Goal: Task Accomplishment & Management: Use online tool/utility

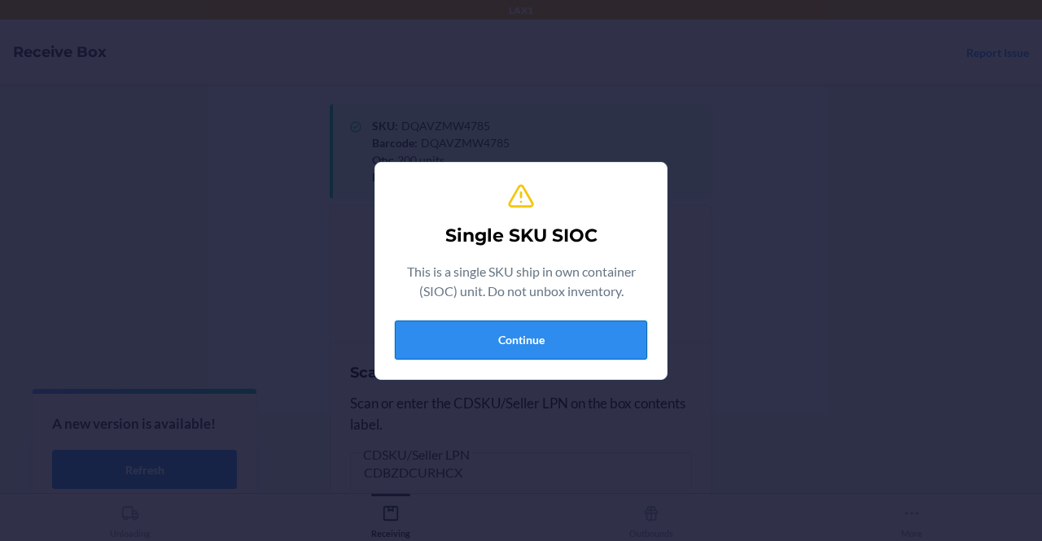
click at [470, 342] on button "Continue" at bounding box center [521, 340] width 252 height 39
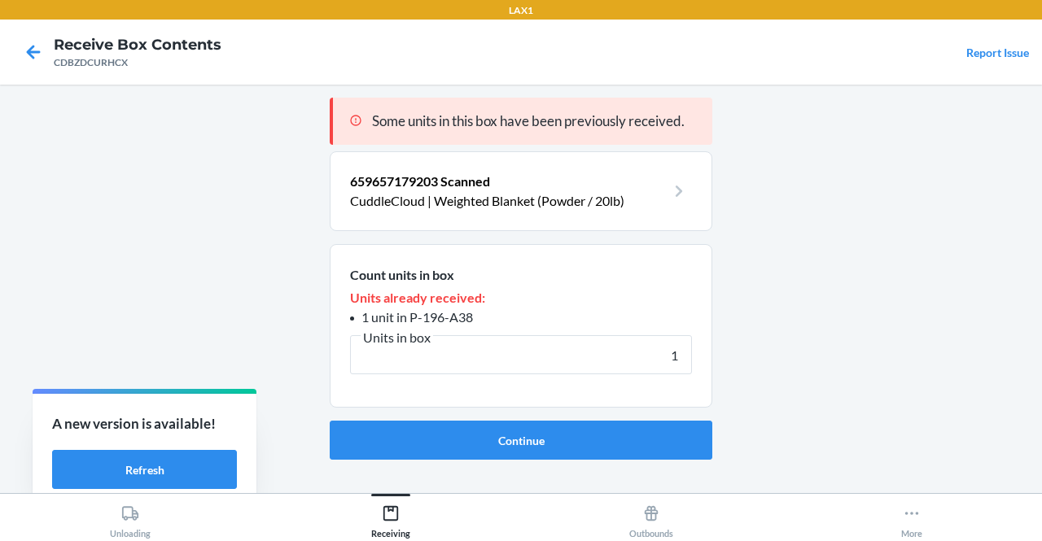
type input "1"
click at [330, 421] on button "Continue" at bounding box center [521, 440] width 382 height 39
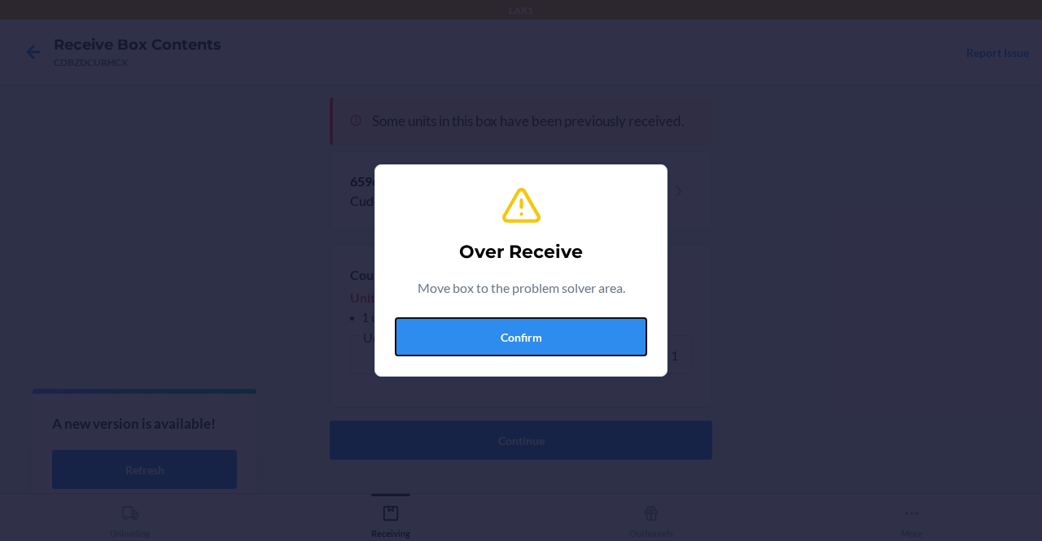
click at [470, 342] on button "Confirm" at bounding box center [521, 336] width 252 height 39
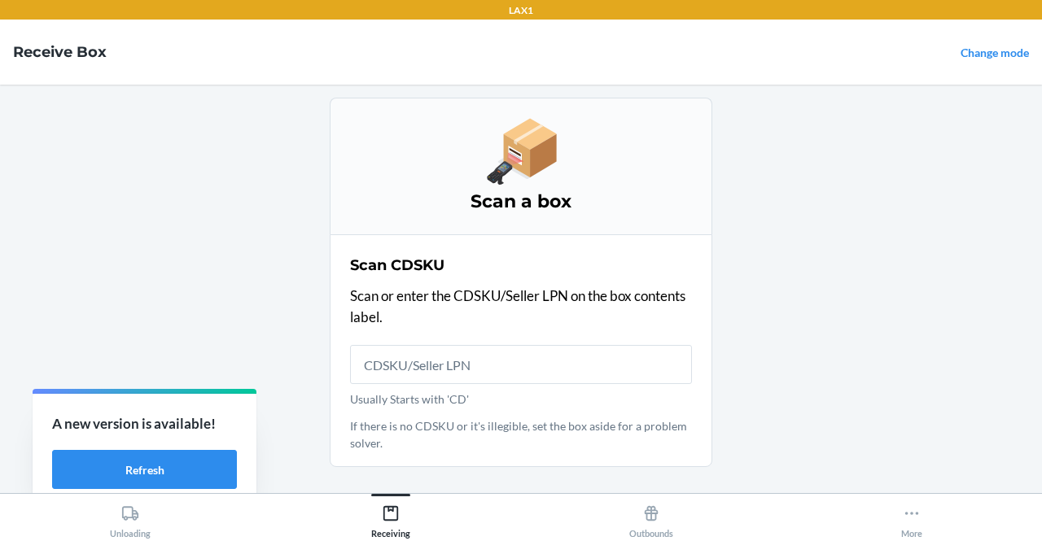
click at [586, 353] on input "Usually Starts with 'CD'" at bounding box center [521, 364] width 342 height 39
drag, startPoint x: 560, startPoint y: 343, endPoint x: 460, endPoint y: 216, distance: 162.3
click at [526, 323] on div "Scan CDSKU Scan or enter the CDSKU/Seller LPN on the box contents label. Usuall…" at bounding box center [521, 351] width 342 height 202
click at [487, 369] on input "Usually Starts with 'CD'" at bounding box center [521, 364] width 342 height 39
